Goal: Task Accomplishment & Management: Complete application form

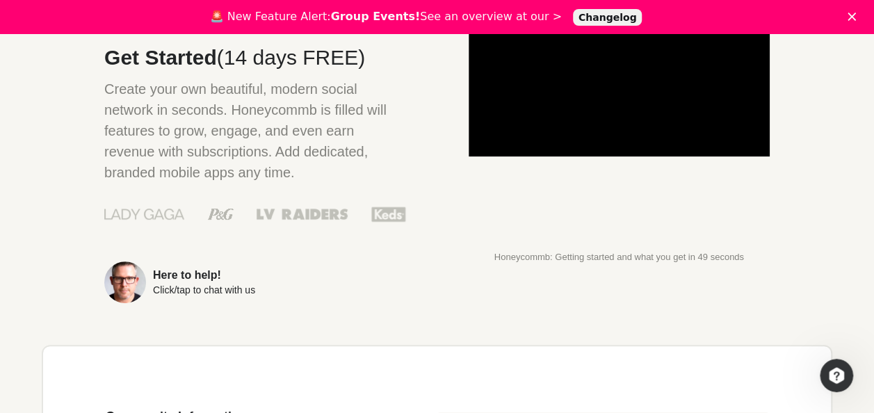
scroll to position [317, 0]
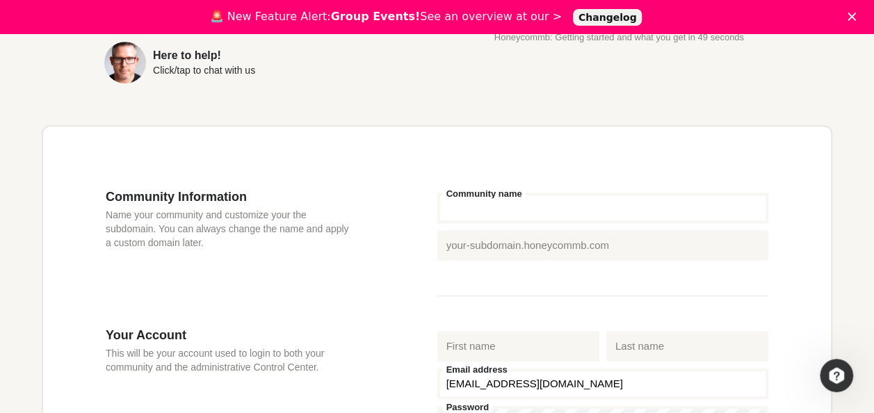
click at [526, 203] on input "Community name" at bounding box center [603, 208] width 332 height 31
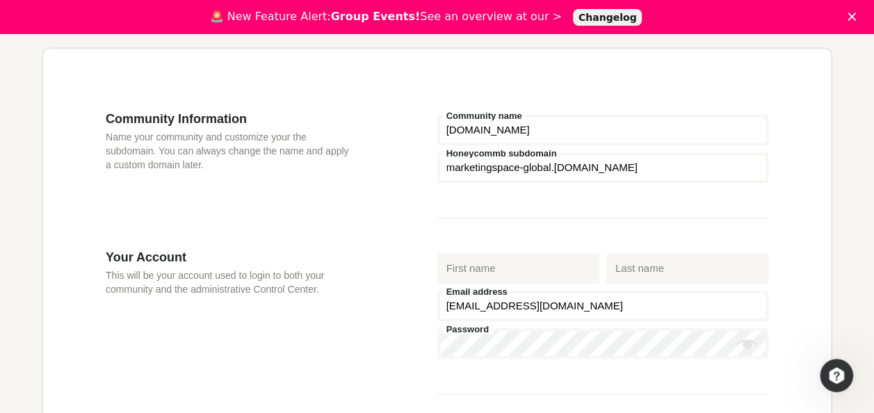
scroll to position [396, 0]
type input "[DOMAIN_NAME]"
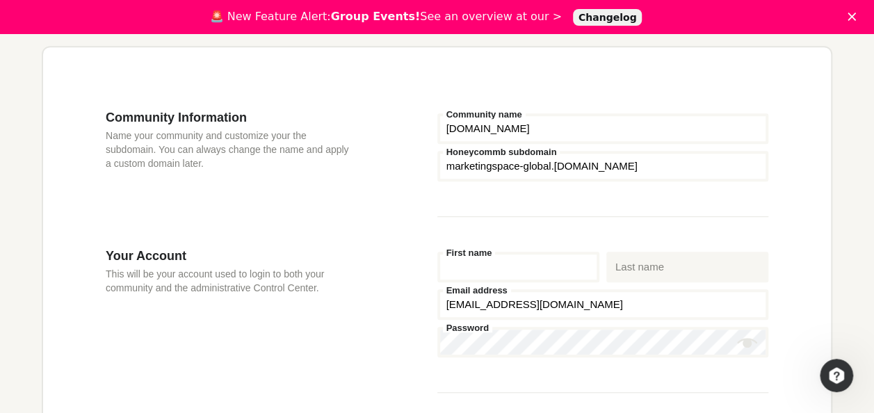
click at [481, 270] on input "First name" at bounding box center [518, 267] width 162 height 31
type input "kinga"
type input "incze"
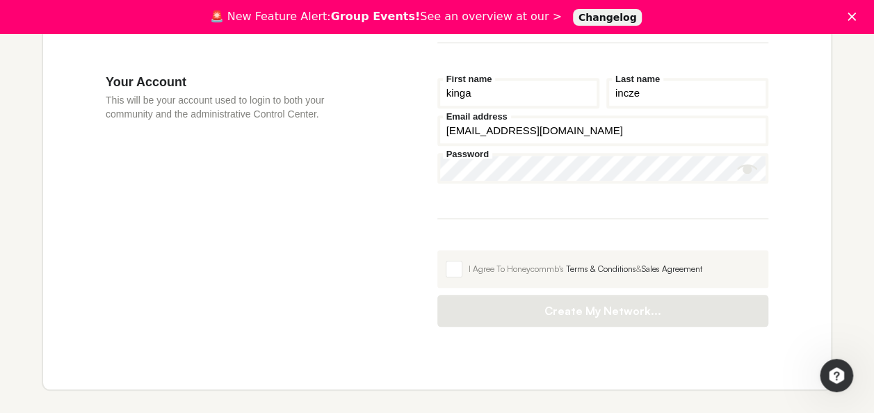
scroll to position [571, 0]
click at [459, 260] on span at bounding box center [454, 267] width 17 height 17
click at [437, 249] on input "I Agree To Honeycommb's Terms & Conditions & Sales Agreement" at bounding box center [437, 249] width 0 height 0
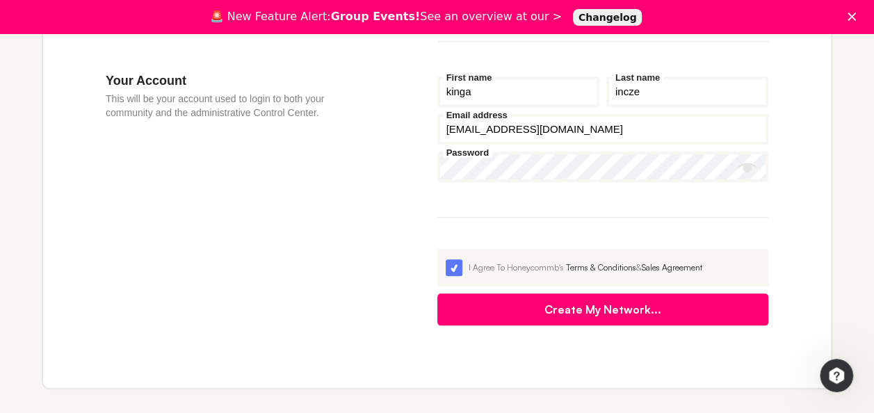
click at [747, 166] on icon "Show password" at bounding box center [747, 168] width 21 height 10
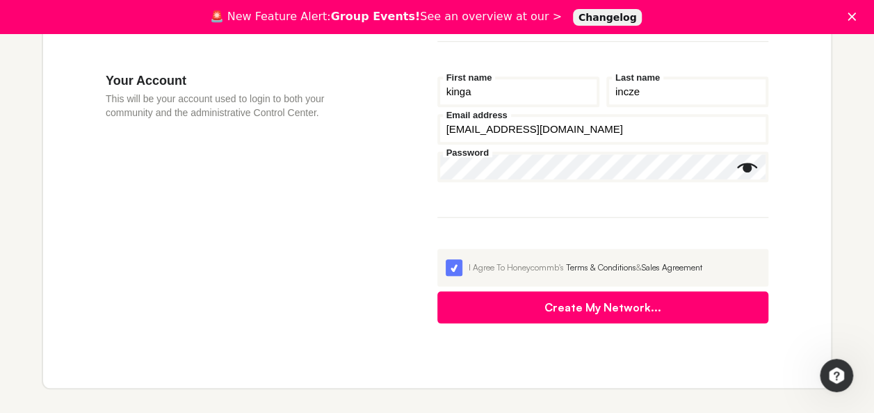
click at [615, 306] on button "Create My Network..." at bounding box center [603, 307] width 332 height 32
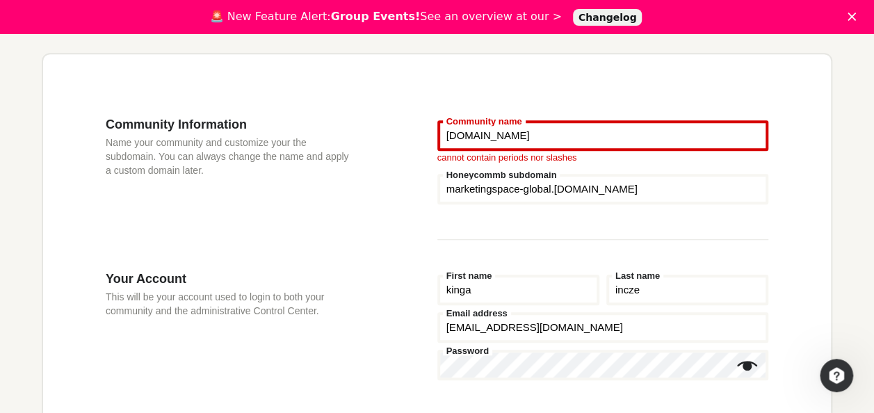
scroll to position [383, 0]
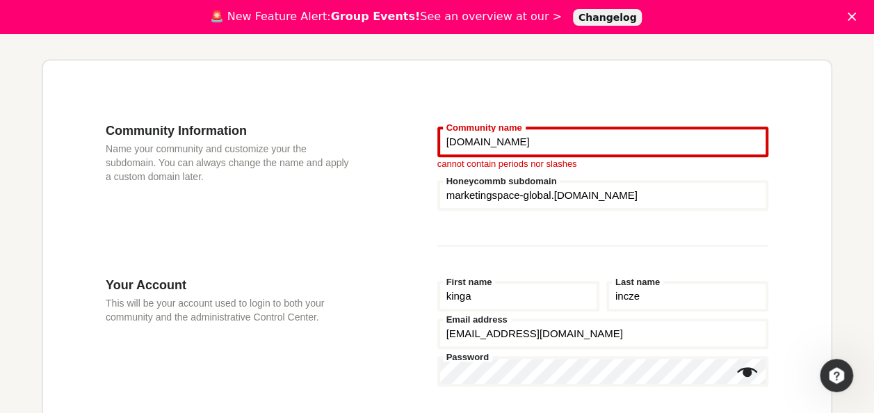
click at [521, 143] on input "[DOMAIN_NAME]" at bounding box center [603, 142] width 332 height 31
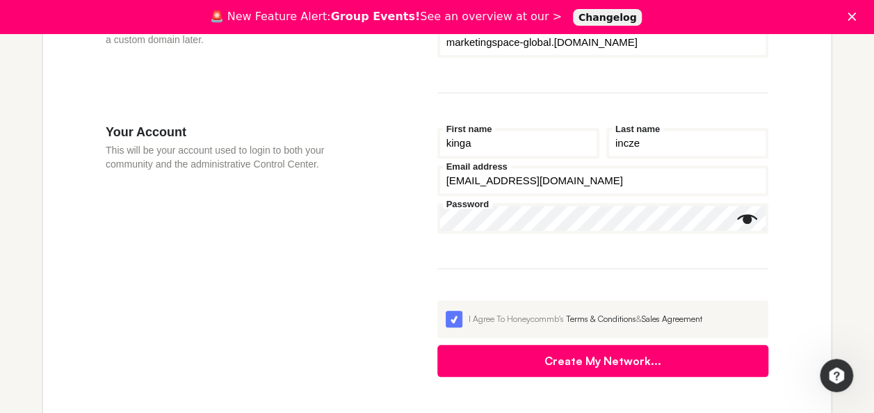
scroll to position [589, 0]
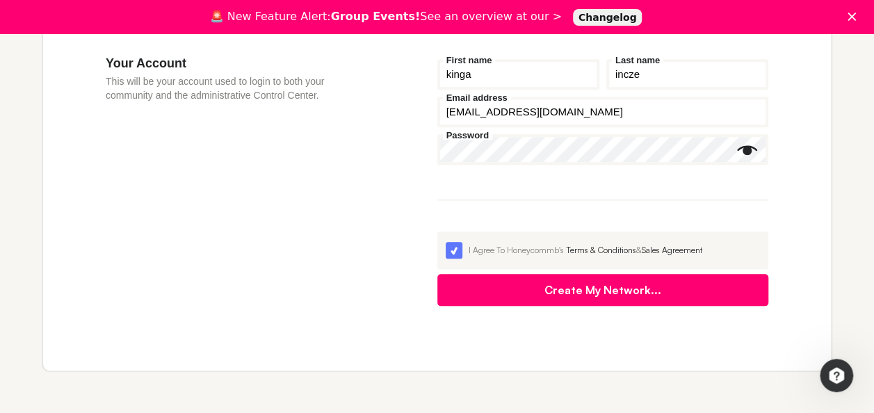
type input "Marketingspaceglobal"
click at [598, 290] on button "Create My Network..." at bounding box center [603, 290] width 332 height 32
